Goal: Information Seeking & Learning: Learn about a topic

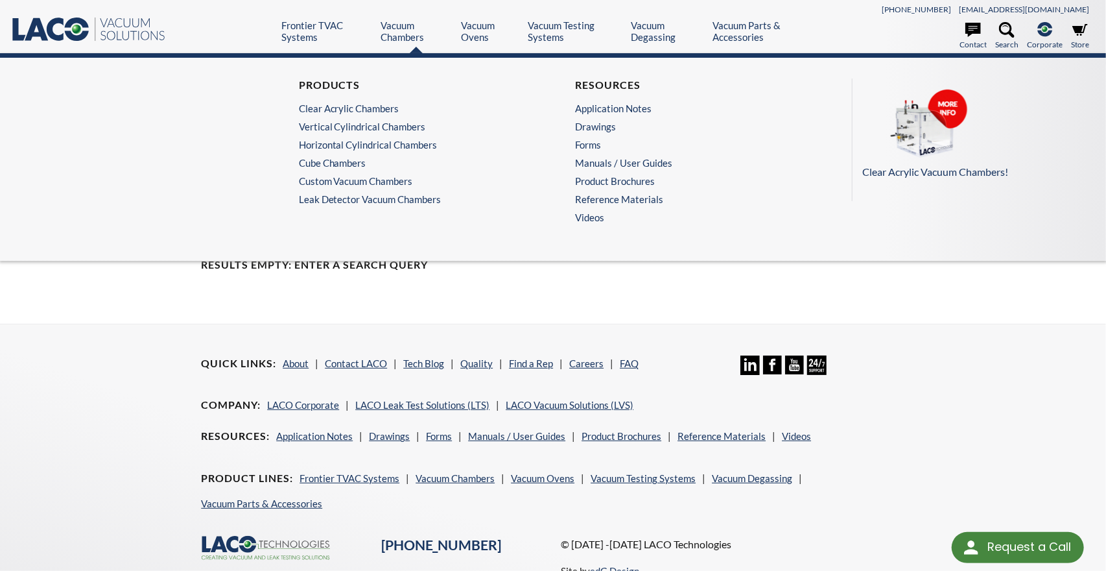
select select "Language Translate Widget"
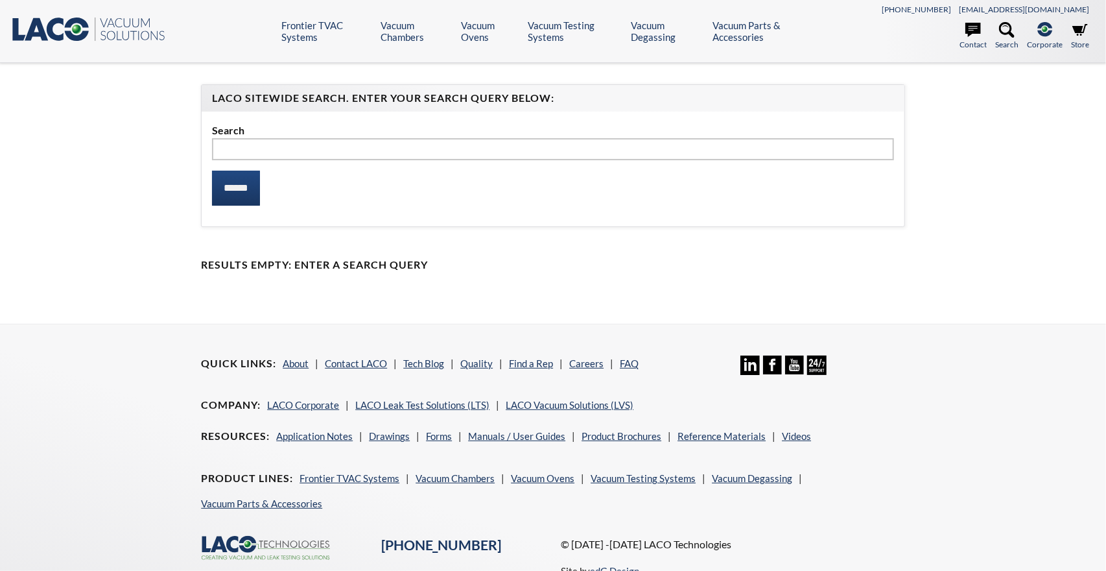
select select "Language Translate Widget"
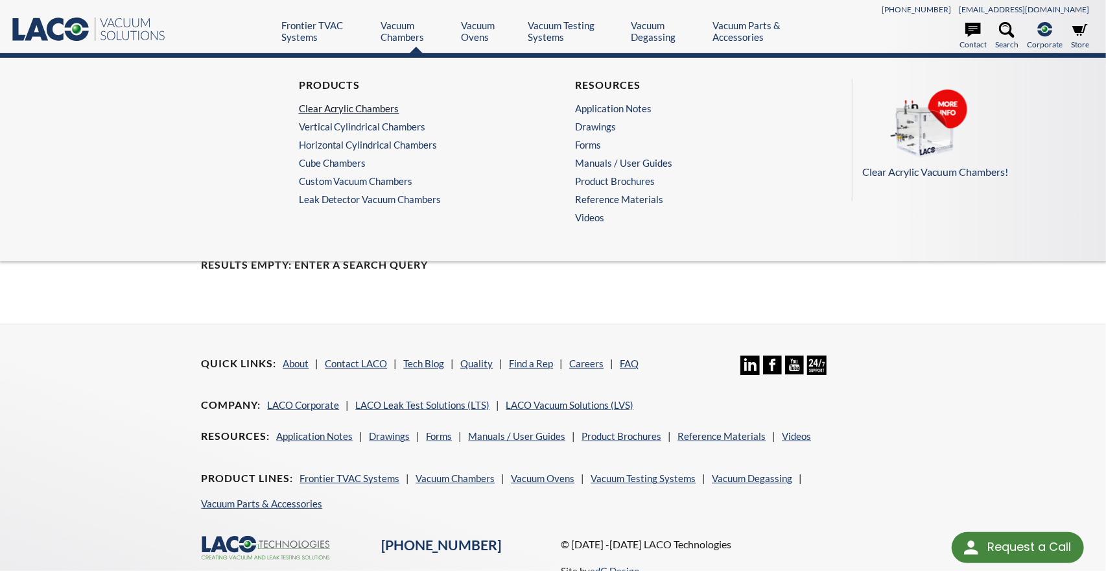
click at [356, 108] on link "Clear Acrylic Chambers" at bounding box center [412, 108] width 226 height 12
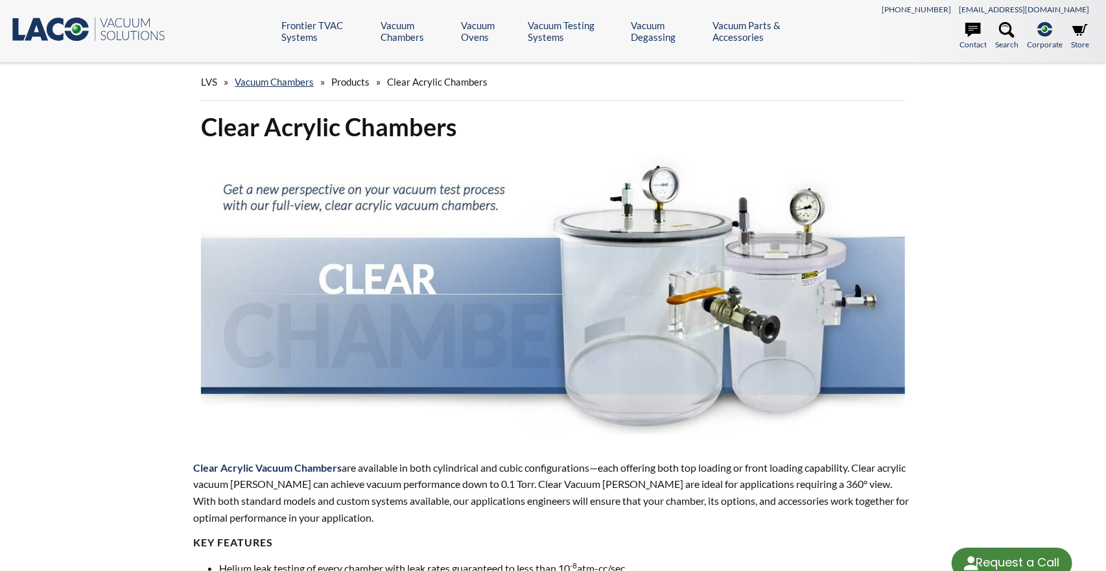
select select "Language Translate Widget"
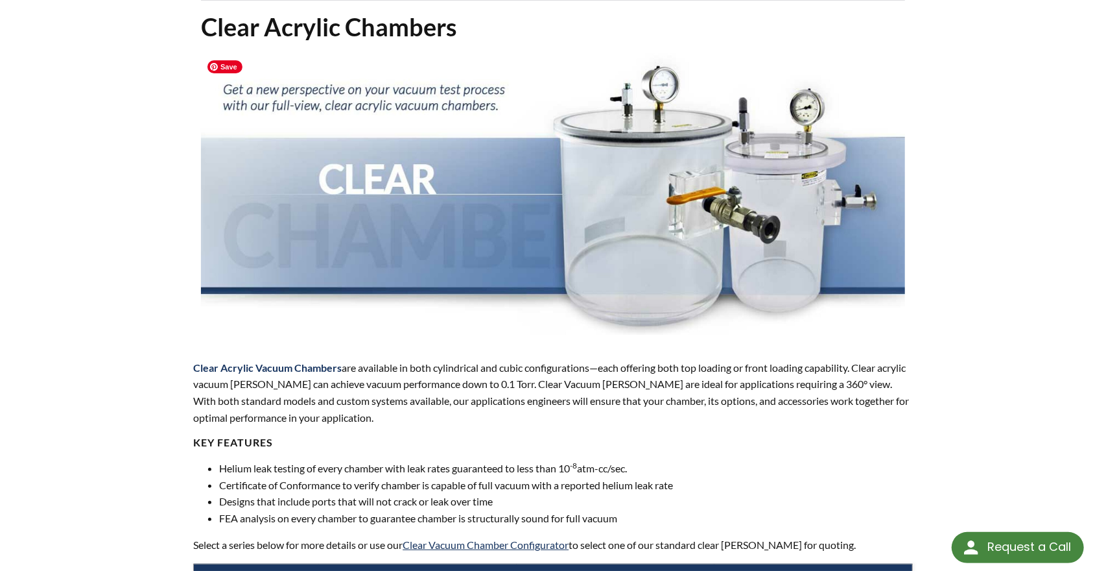
scroll to position [101, 0]
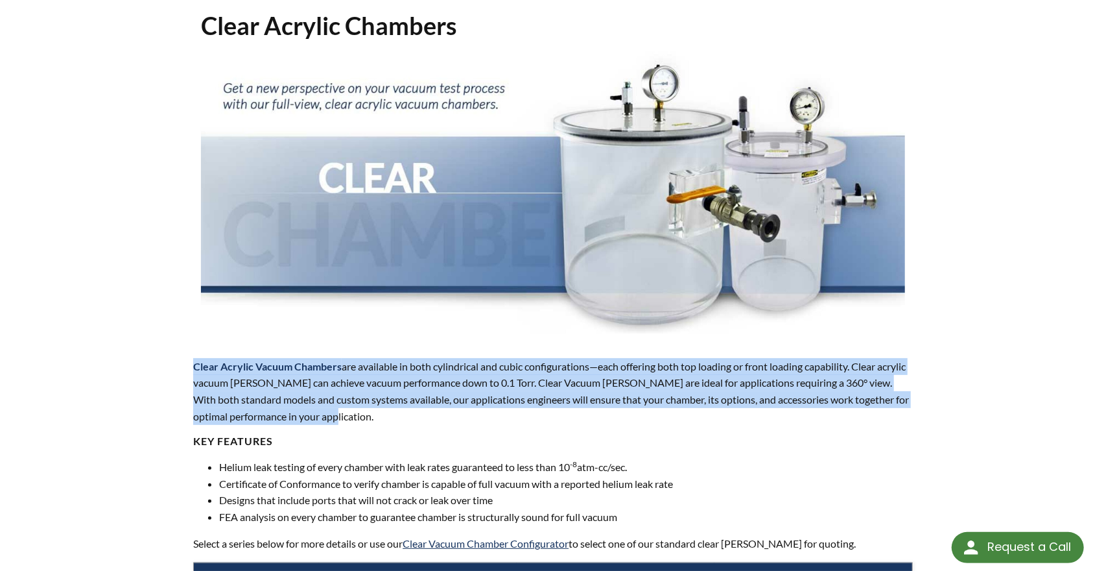
drag, startPoint x: 355, startPoint y: 418, endPoint x: 139, endPoint y: 353, distance: 226.2
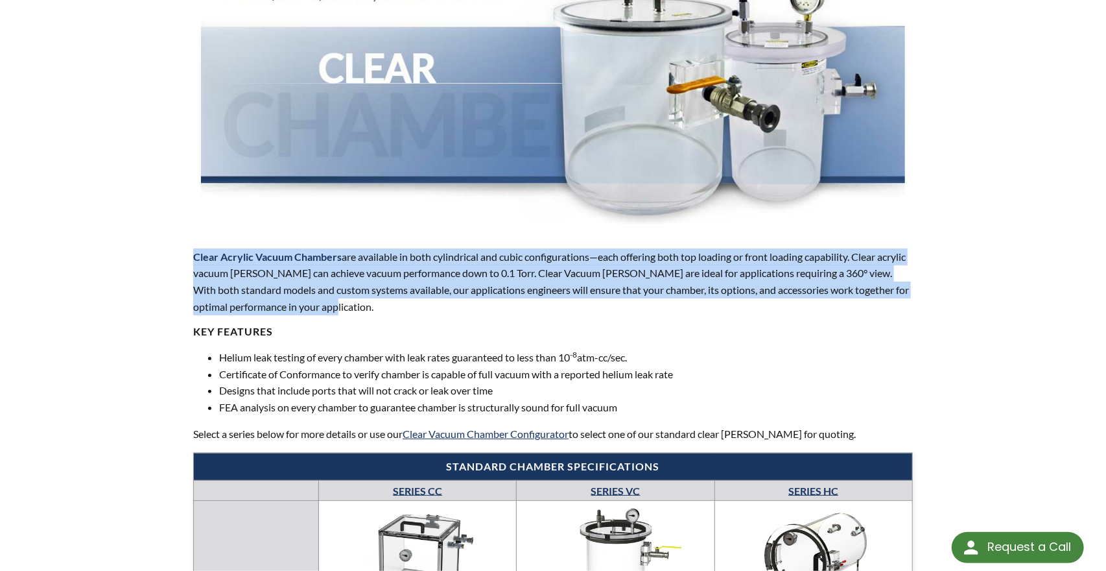
scroll to position [219, 0]
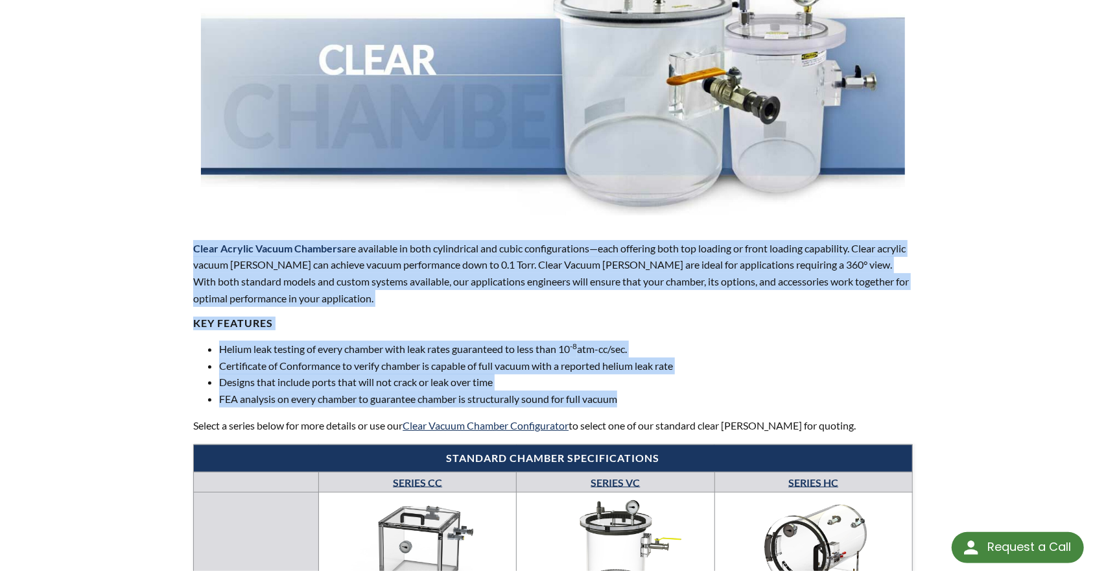
drag, startPoint x: 655, startPoint y: 396, endPoint x: 125, endPoint y: 227, distance: 556.7
click at [290, 351] on li "Helium leak testing of every chamber with leak rates guaranteed to less than 10…" at bounding box center [565, 348] width 693 height 17
drag, startPoint x: 637, startPoint y: 400, endPoint x: 724, endPoint y: 227, distance: 194.0
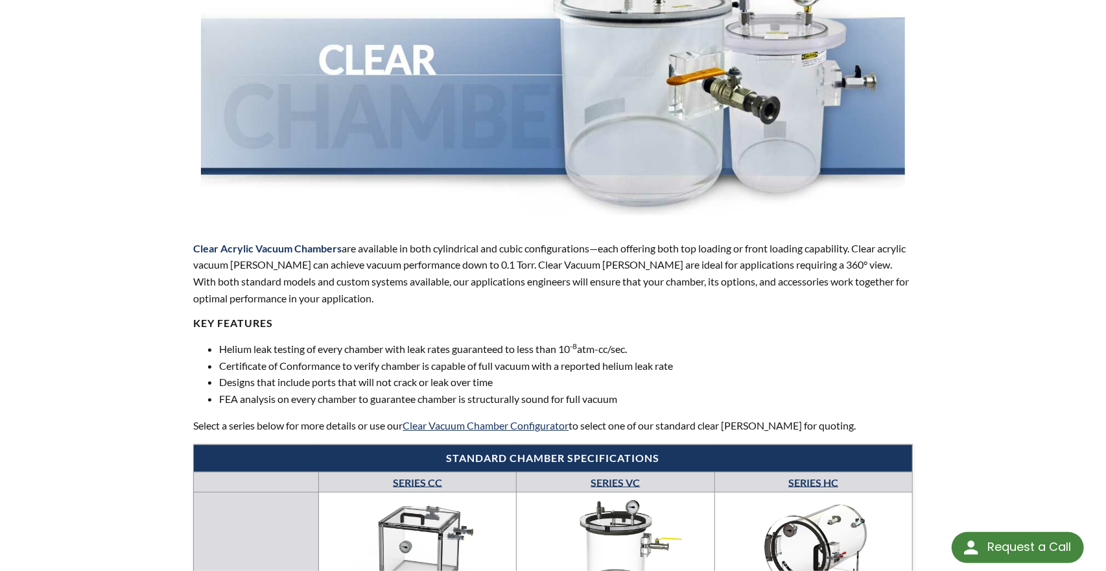
click at [674, 288] on p "Clear Acrylic Vacuum Chambers are available in both cylindrical and cubic confi…" at bounding box center [552, 273] width 719 height 66
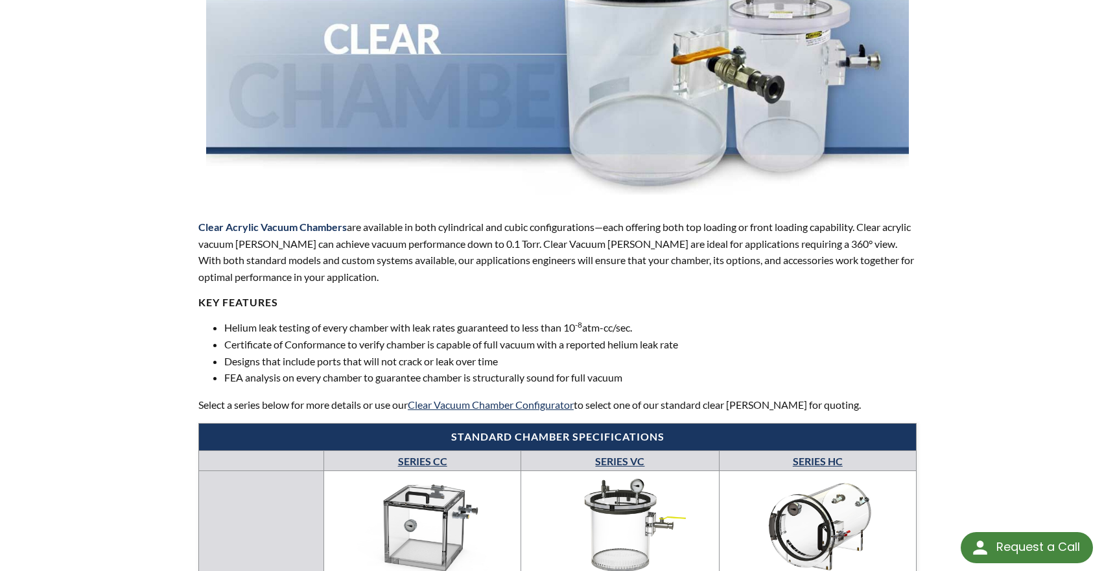
scroll to position [242, 0]
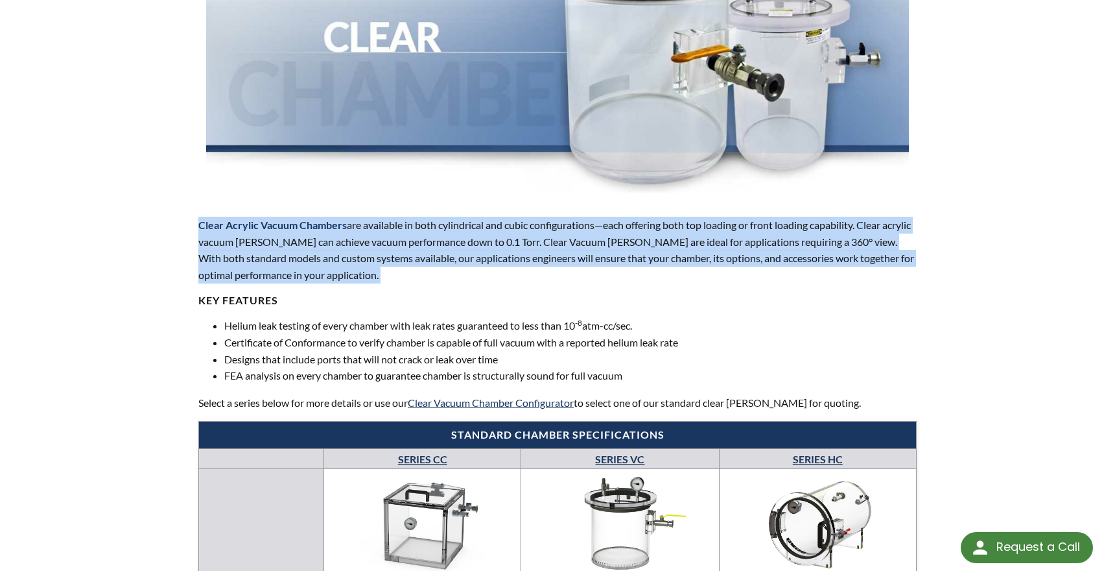
drag, startPoint x: 431, startPoint y: 284, endPoint x: 654, endPoint y: 196, distance: 239.8
click at [448, 273] on p "Clear Acrylic Vacuum Chambers are available in both cylindrical and cubic confi…" at bounding box center [557, 250] width 718 height 66
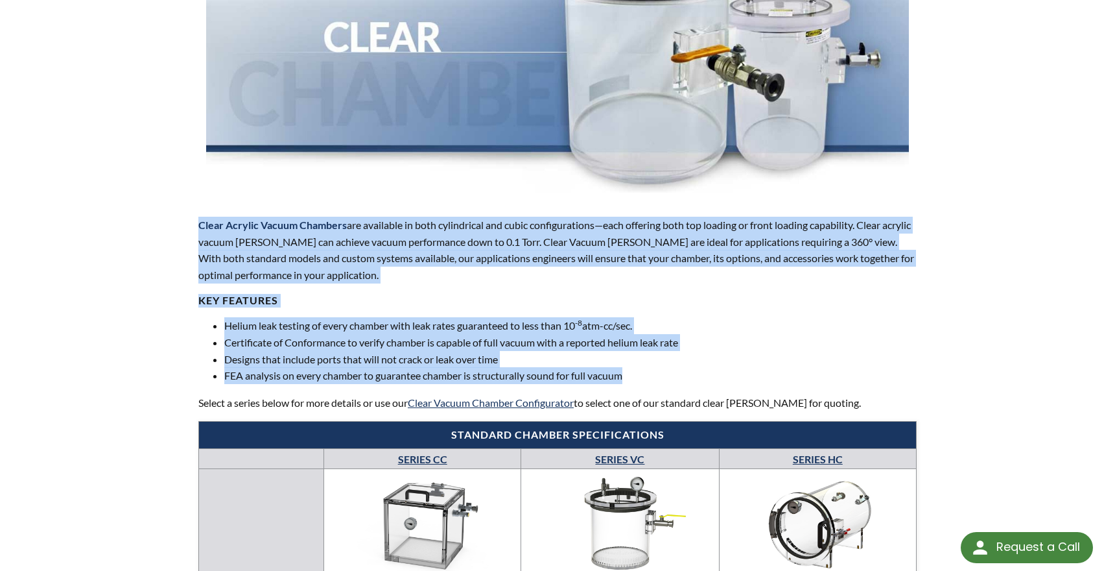
drag, startPoint x: 646, startPoint y: 381, endPoint x: 174, endPoint y: 216, distance: 499.3
drag, startPoint x: 175, startPoint y: 222, endPoint x: 647, endPoint y: 375, distance: 495.9
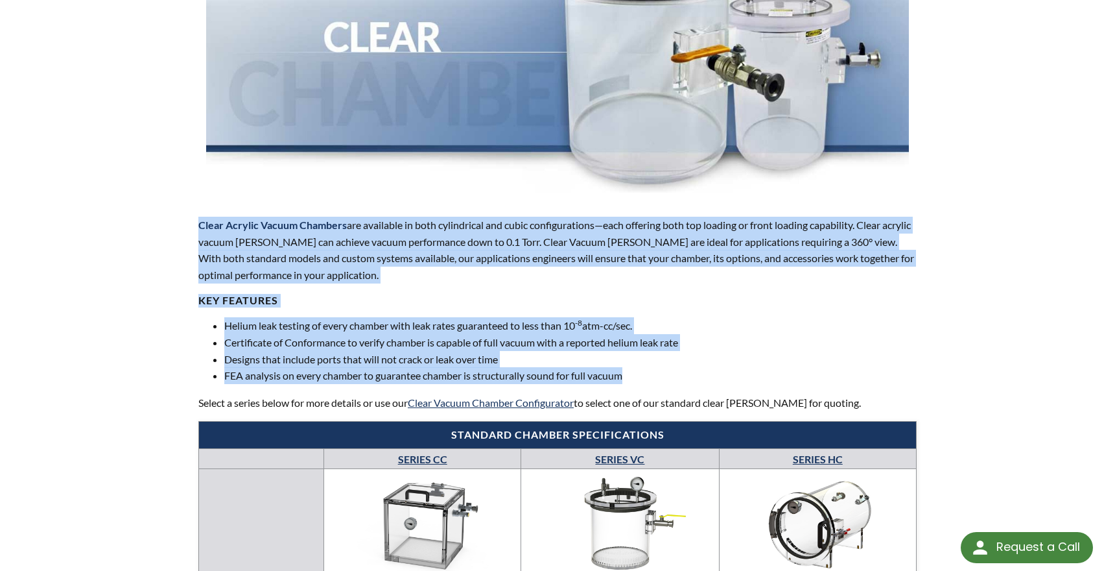
click at [647, 375] on li "FEA analysis on every chamber to guarantee chamber is structurally sound for fu…" at bounding box center [570, 375] width 692 height 17
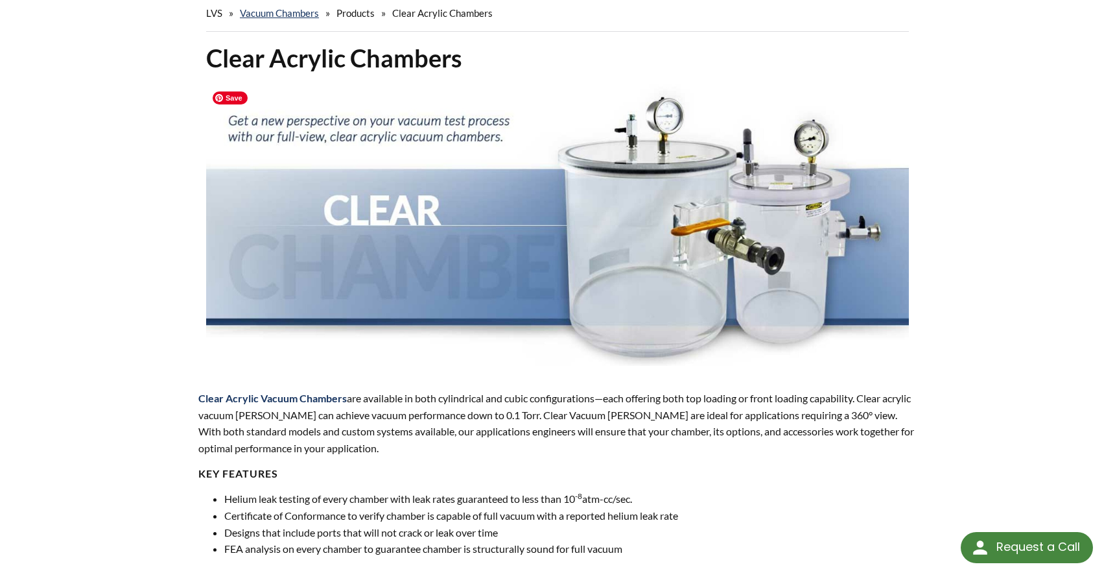
scroll to position [0, 0]
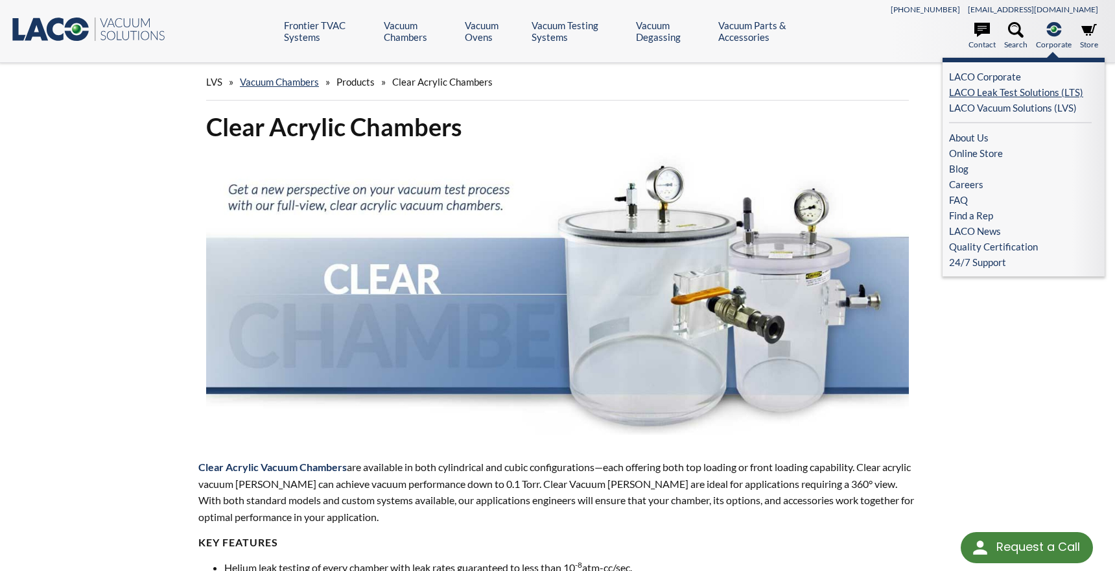
click at [1015, 91] on link "LACO Leak Test Solutions (LTS)" at bounding box center [1020, 92] width 143 height 16
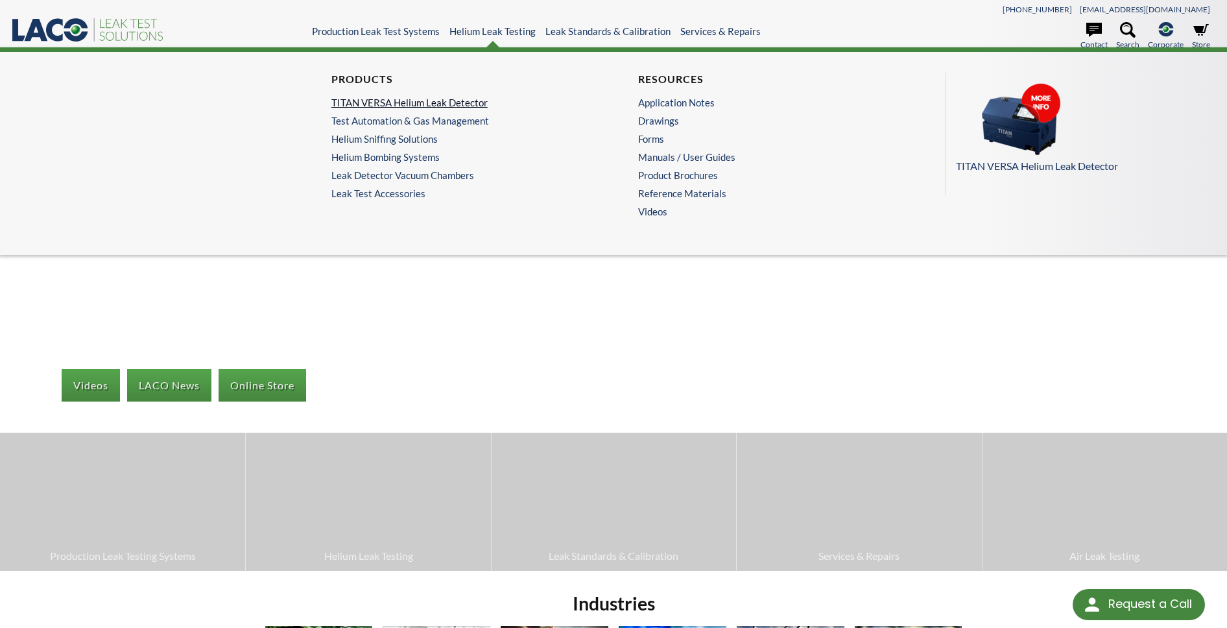
click at [423, 104] on link "TITAN VERSA Helium Leak Detector" at bounding box center [456, 103] width 251 height 12
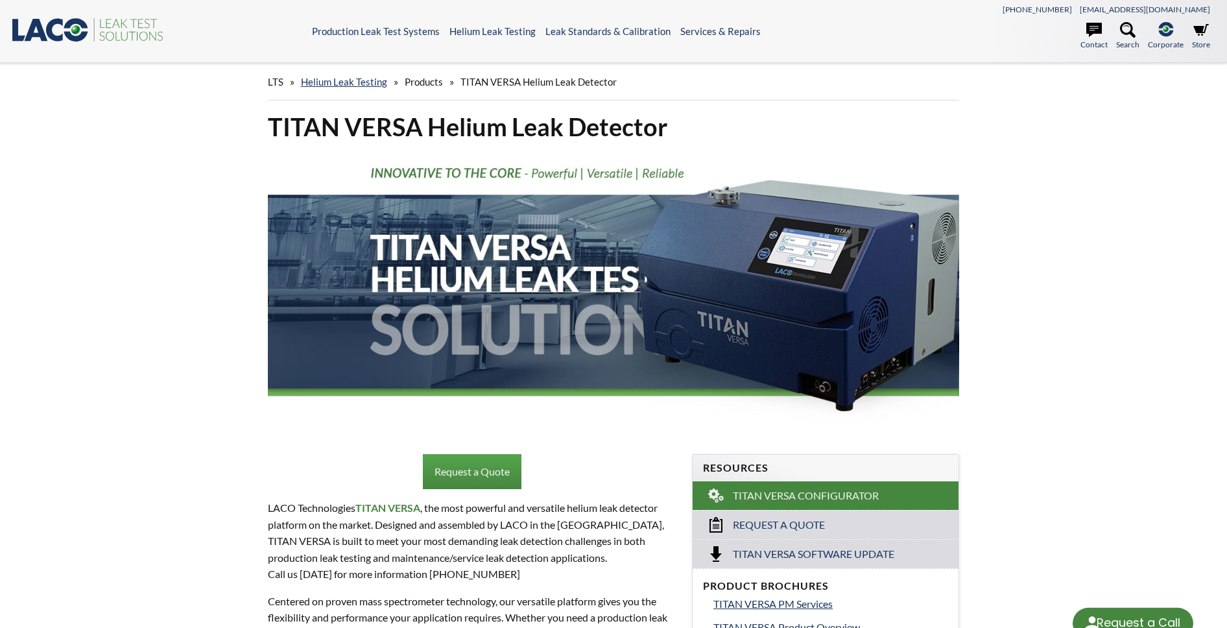
select select "Language Translate Widget"
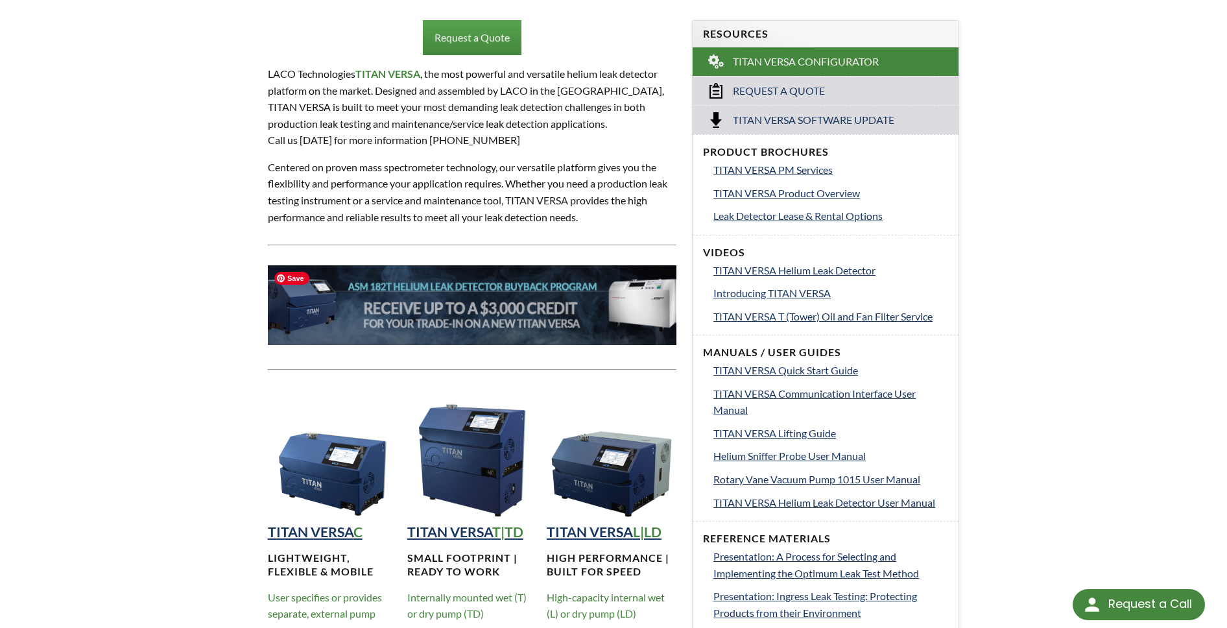
scroll to position [573, 0]
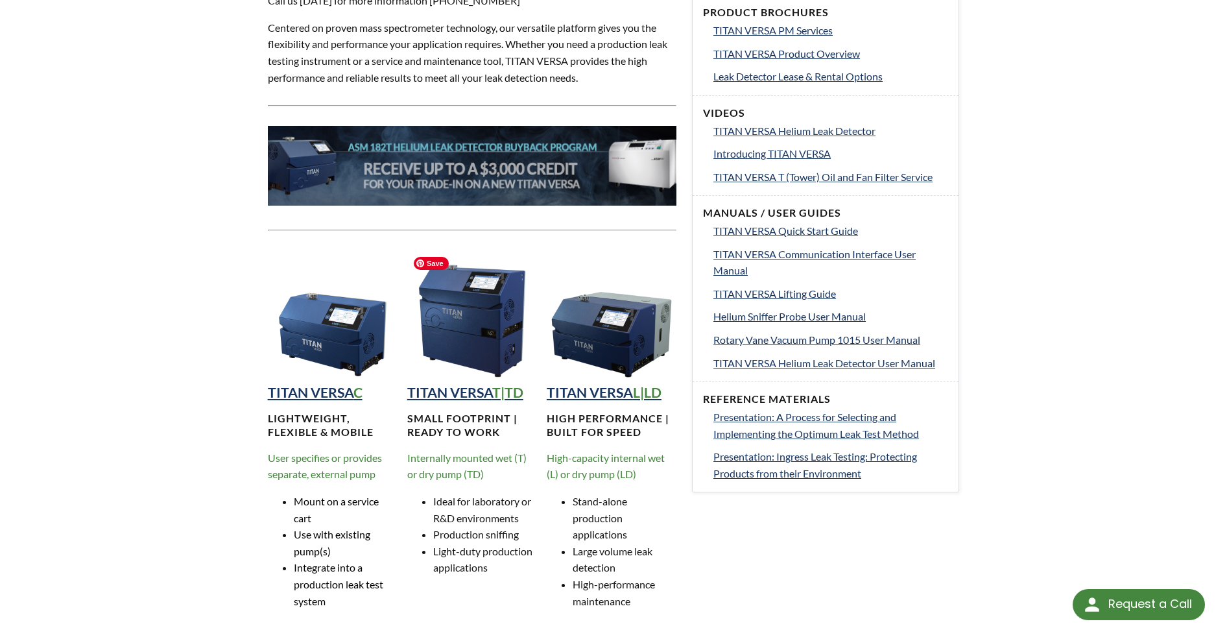
click at [491, 277] on img at bounding box center [472, 315] width 130 height 130
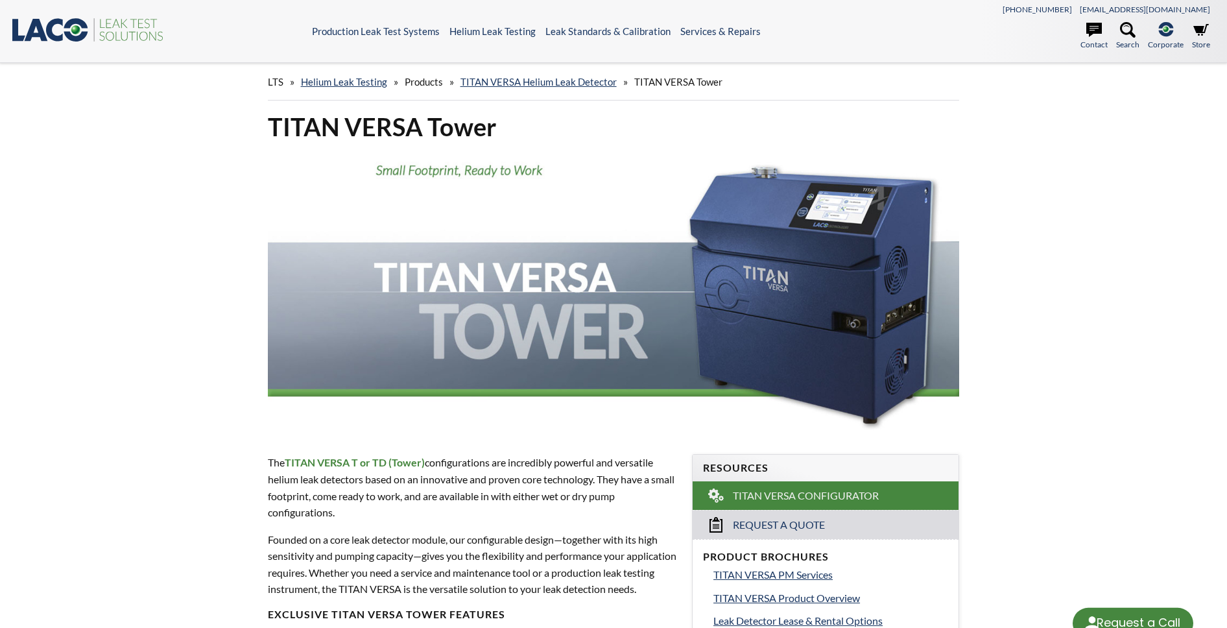
select select "Language Translate Widget"
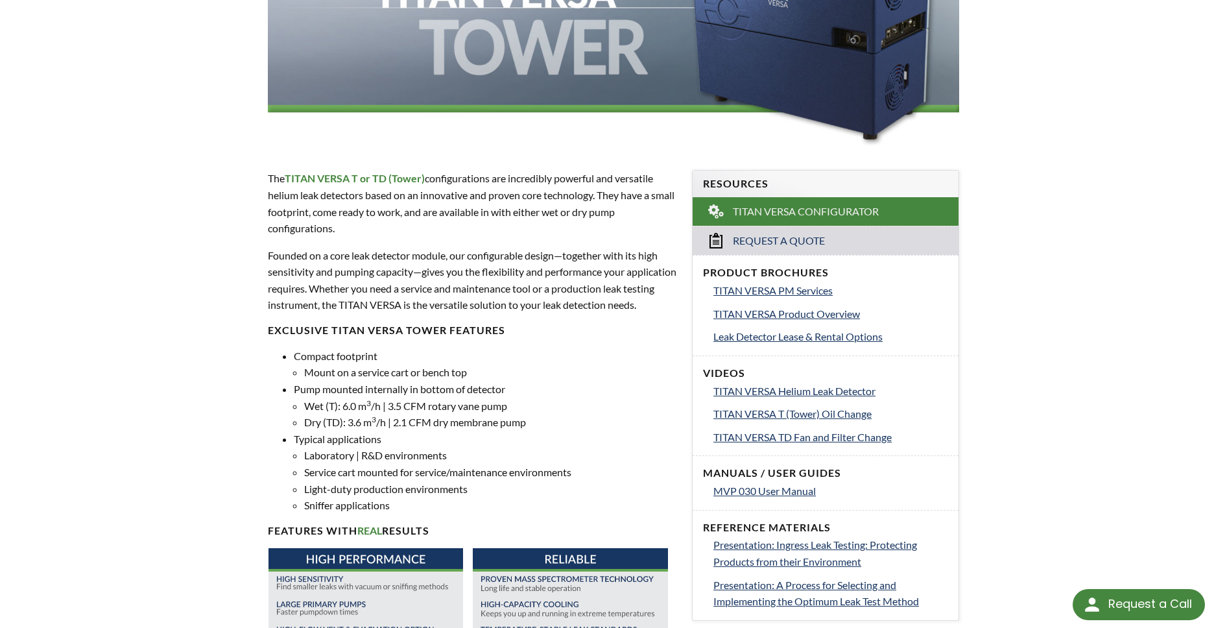
scroll to position [294, 0]
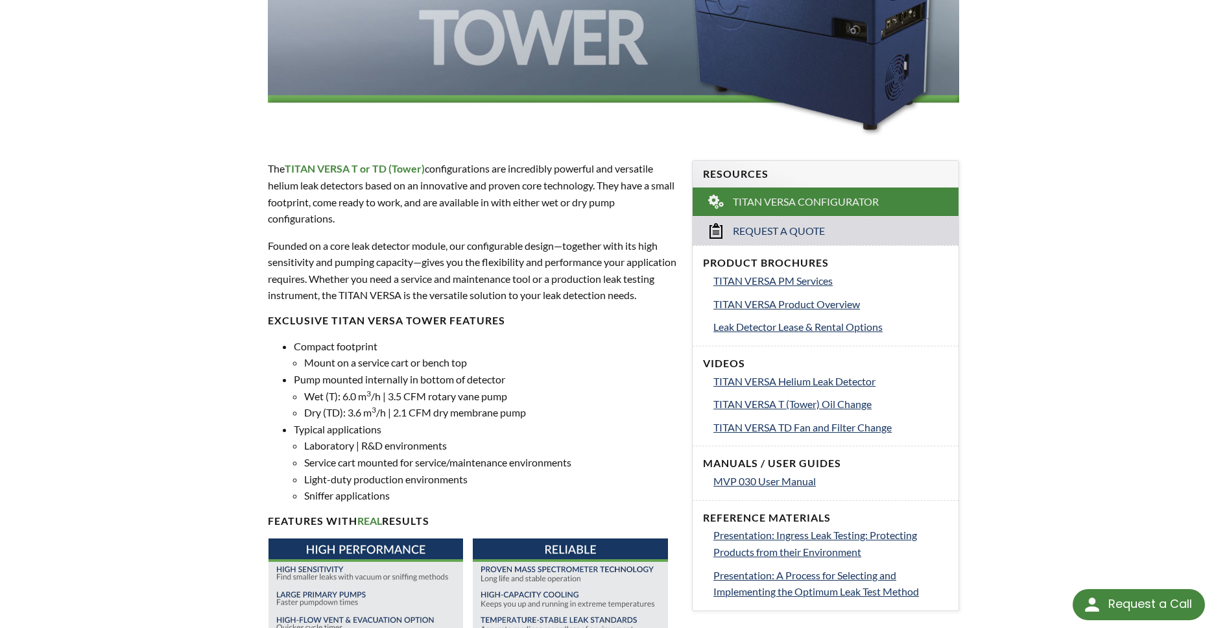
drag, startPoint x: 317, startPoint y: 305, endPoint x: 267, endPoint y: 166, distance: 148.1
click at [268, 166] on div "The TITAN VERSA T or TD (Tower) configurations are incredibly powerful and vers…" at bounding box center [472, 461] width 408 height 602
click at [242, 207] on div "TITAN VERSA Tower The TITAN VERSA T or TD (Tower) configurations are incredibly…" at bounding box center [613, 533] width 830 height 1432
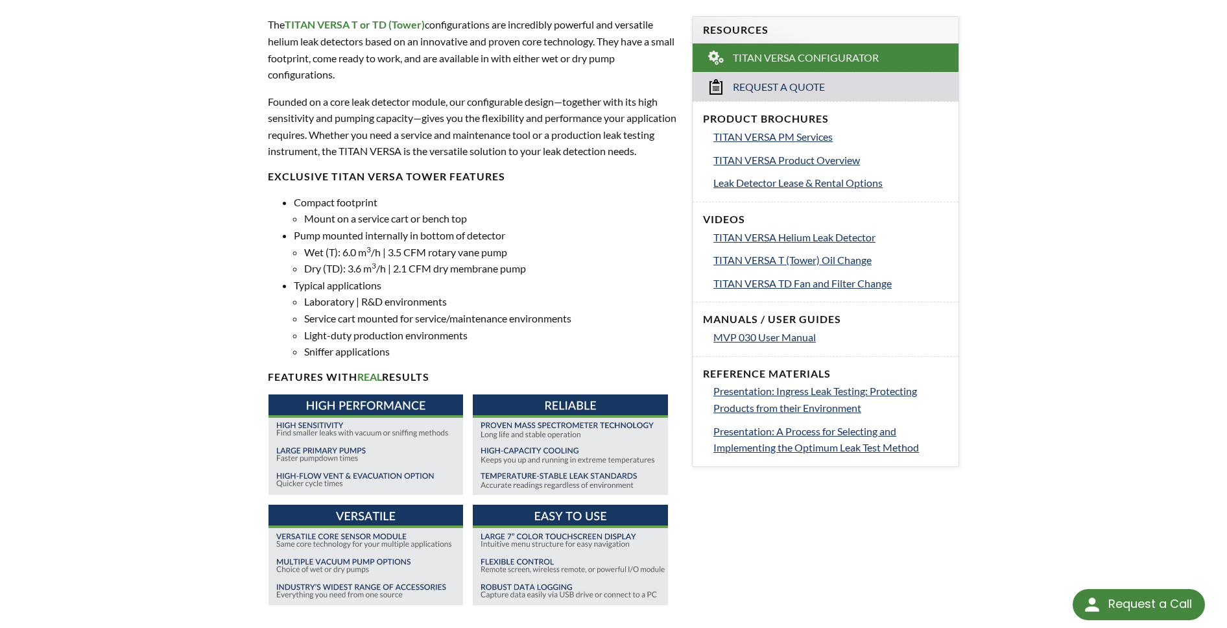
scroll to position [672, 0]
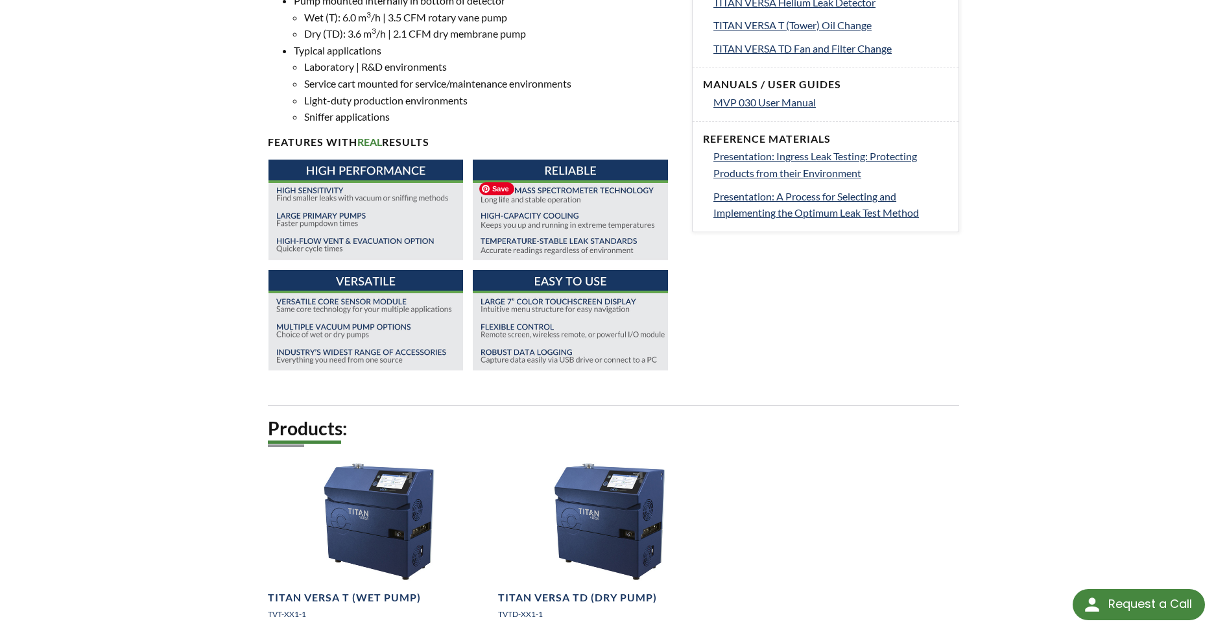
click at [617, 342] on img at bounding box center [570, 264] width 194 height 211
click at [199, 352] on div "TITAN VERSA Tower The TITAN VERSA T or TD (Tower) configurations are incredibly…" at bounding box center [613, 155] width 830 height 1432
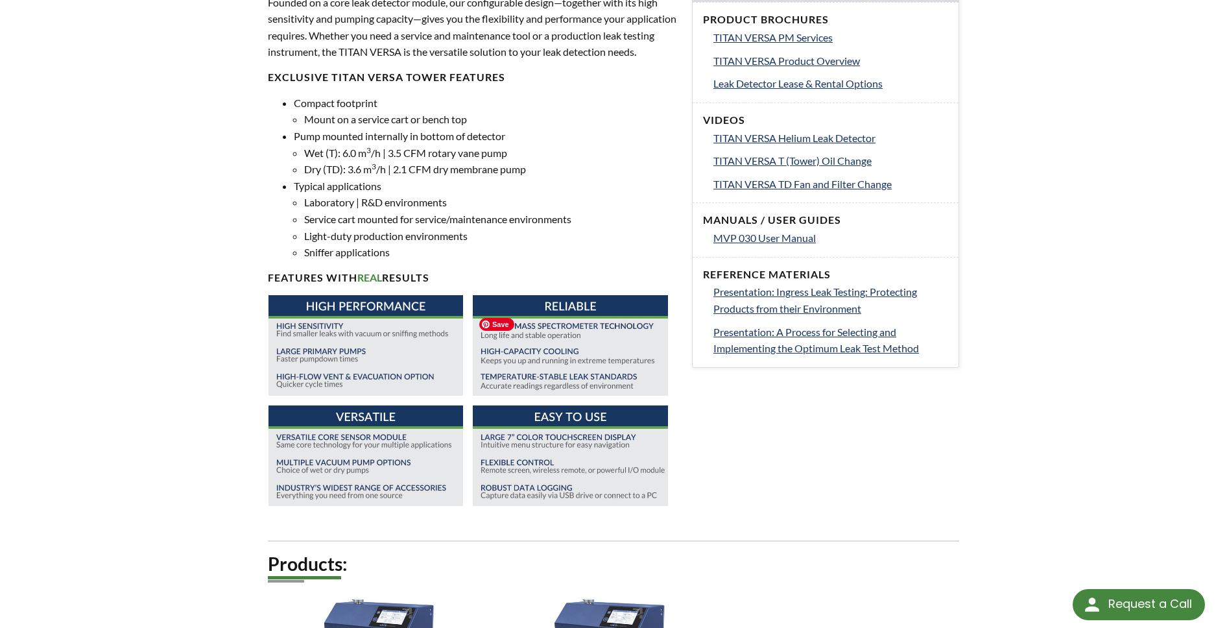
scroll to position [408, 0]
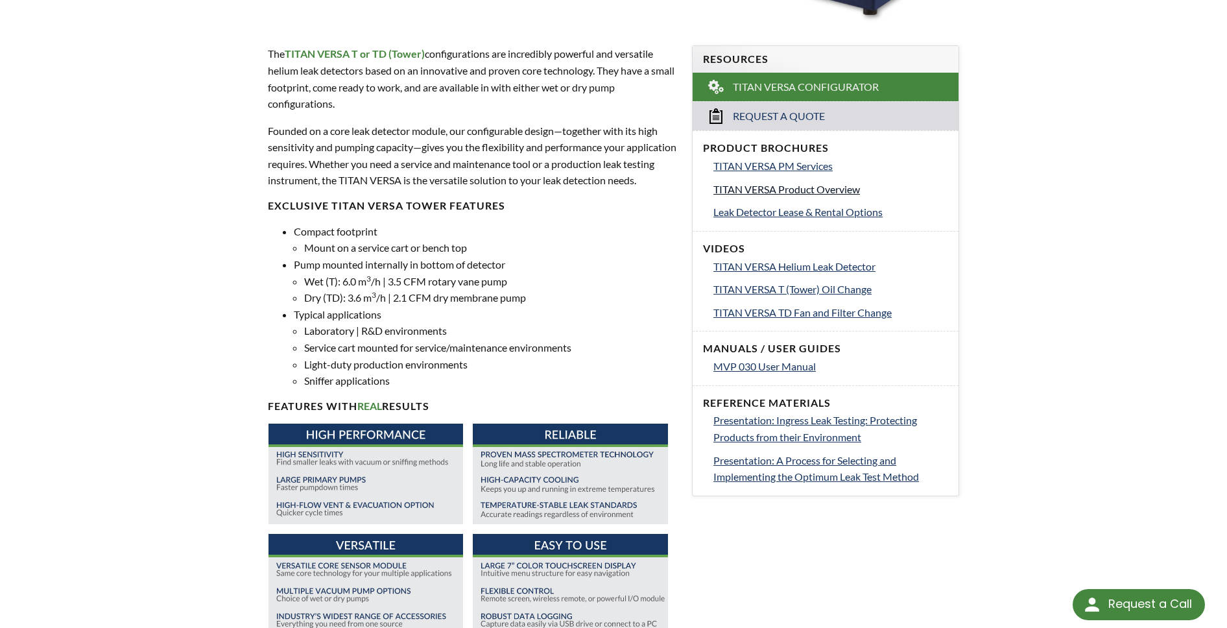
click at [838, 193] on span "TITAN VERSA Product Overview" at bounding box center [786, 189] width 147 height 12
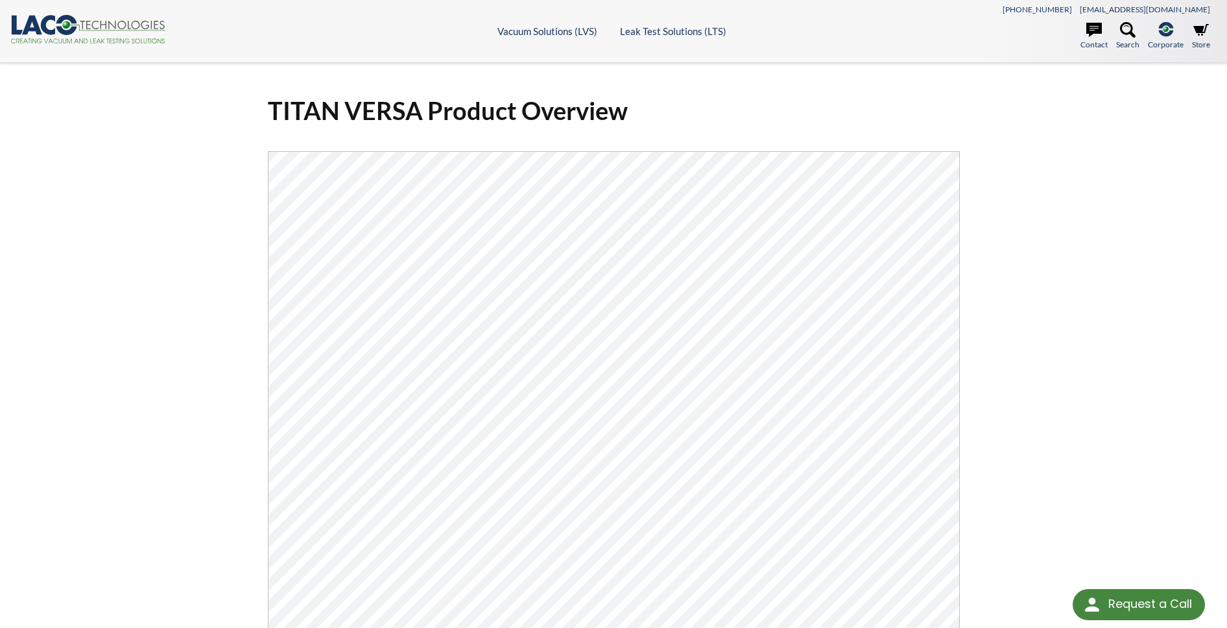
click at [1127, 175] on div "TITAN VERSA Product Overview Click Here To Download" at bounding box center [613, 442] width 1227 height 758
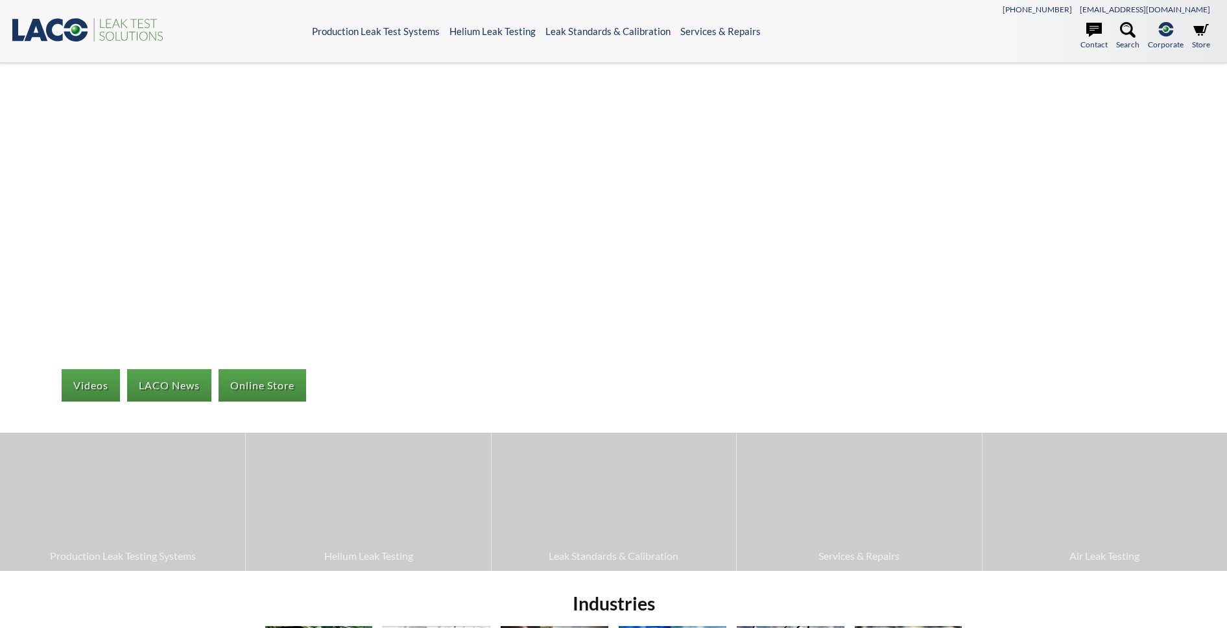
select select "Language Translate Widget"
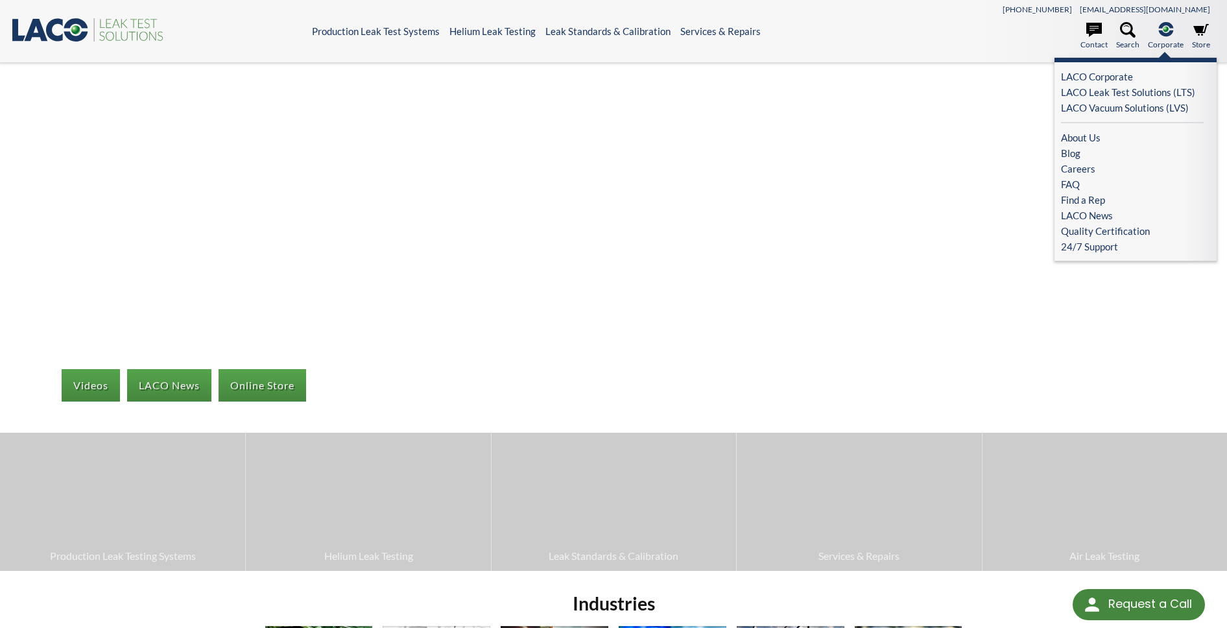
click at [1171, 30] on icon at bounding box center [1165, 29] width 15 height 14
click at [1122, 77] on link "LACO Corporate" at bounding box center [1132, 77] width 143 height 16
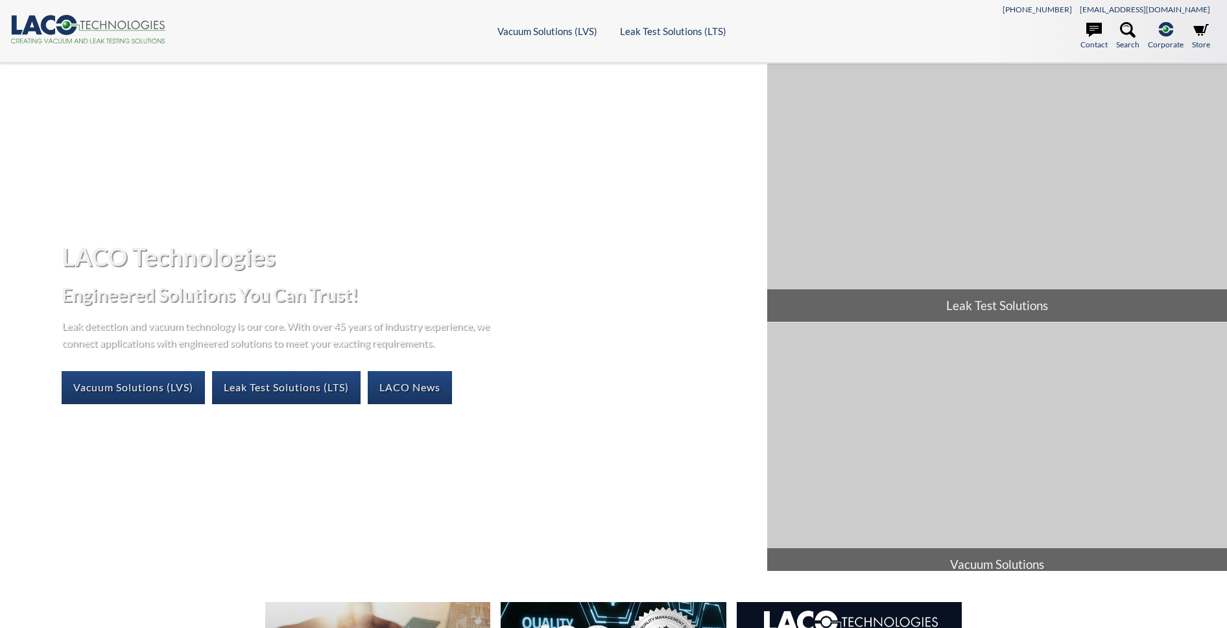
select select "Language Translate Widget"
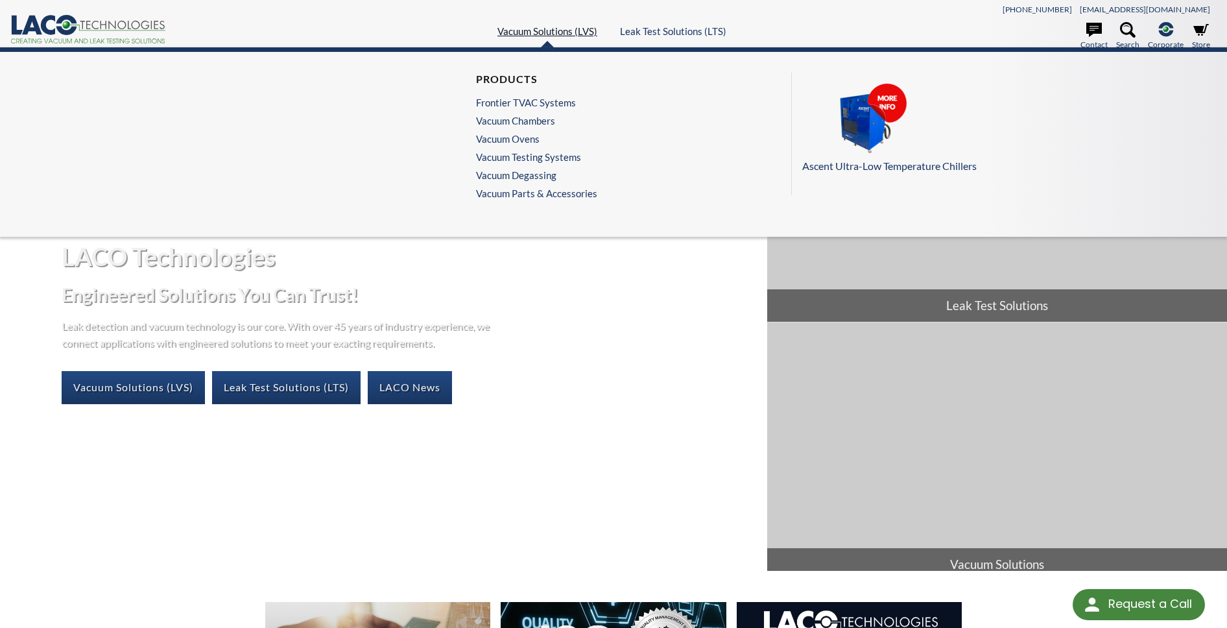
click at [559, 27] on link "Vacuum Solutions (LVS)" at bounding box center [547, 31] width 100 height 12
